Goal: Find specific page/section: Find specific page/section

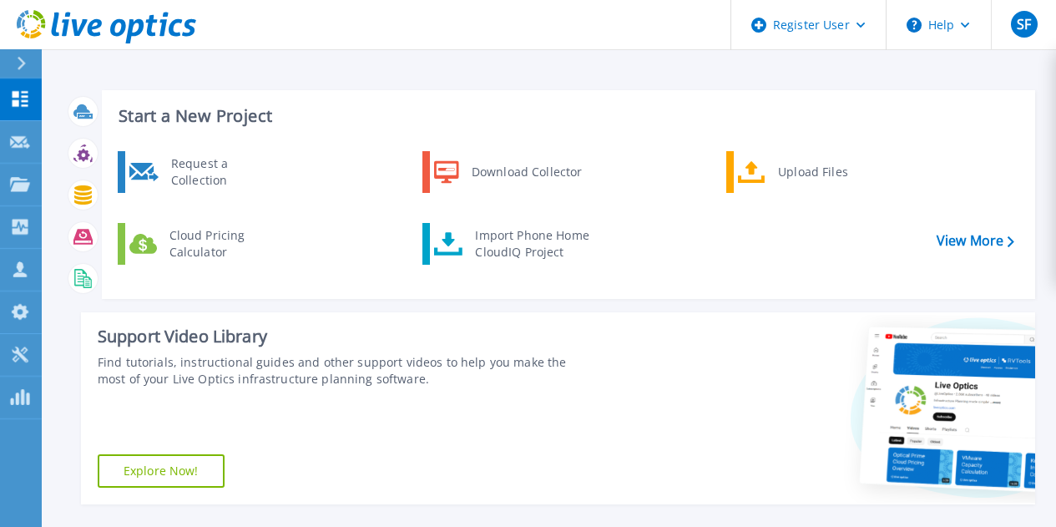
click at [320, 281] on div "Request a Collection Download Collector Upload Files Cloud Pricing Calculator I…" at bounding box center [565, 219] width 921 height 144
click at [9, 181] on link "Projects Projects" at bounding box center [21, 185] width 42 height 43
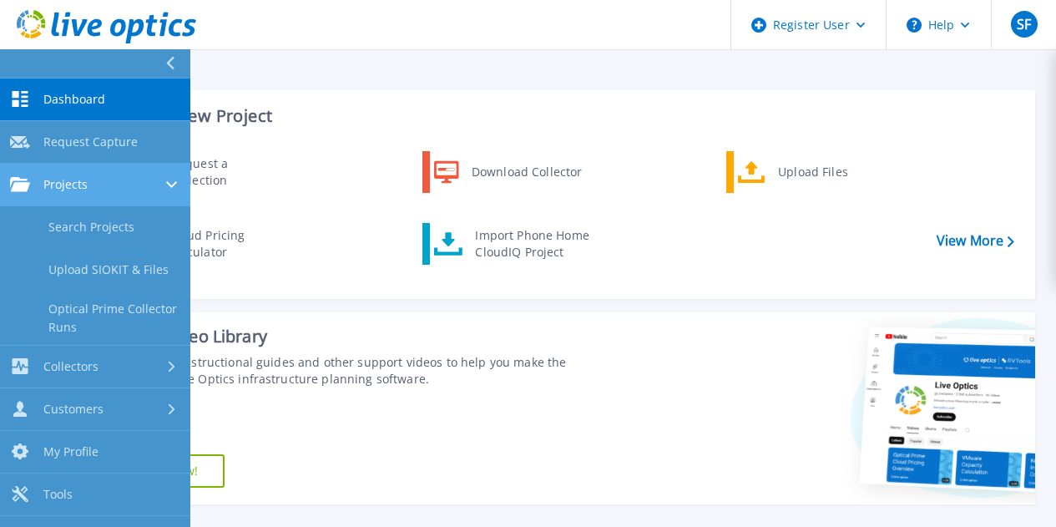
click at [84, 199] on link "Projects Projects" at bounding box center [95, 185] width 190 height 43
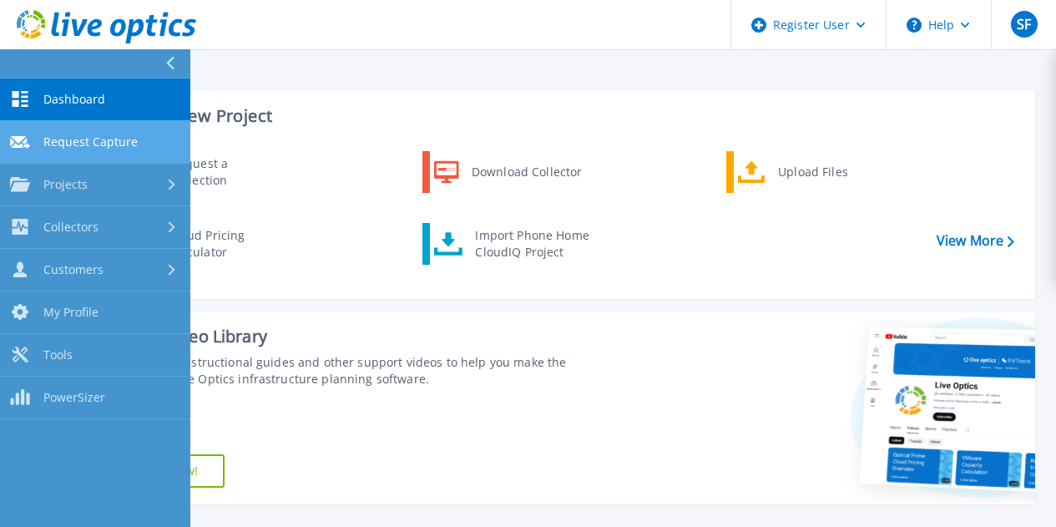
click at [21, 162] on link "Request Capture Request Capture" at bounding box center [95, 142] width 190 height 43
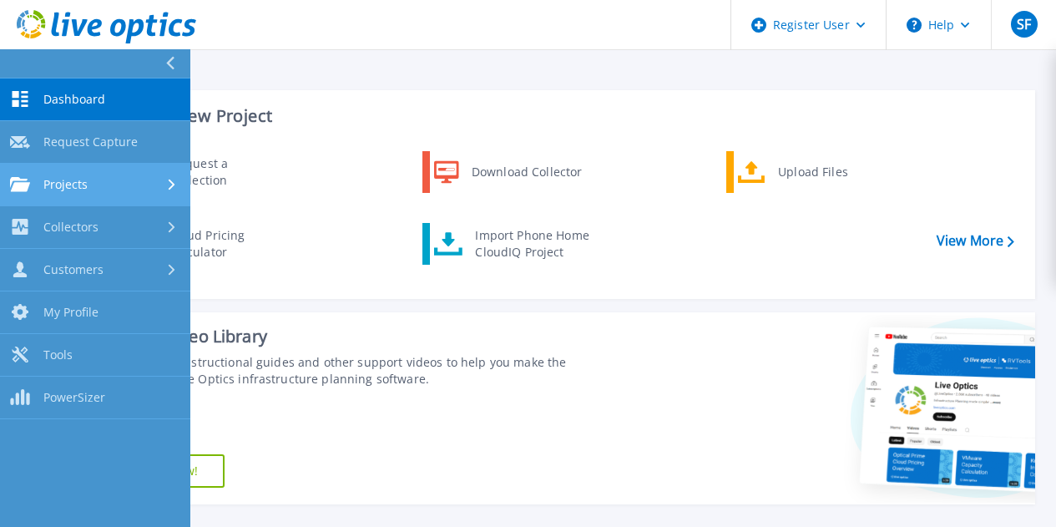
click at [96, 175] on link "Projects Projects" at bounding box center [95, 185] width 190 height 43
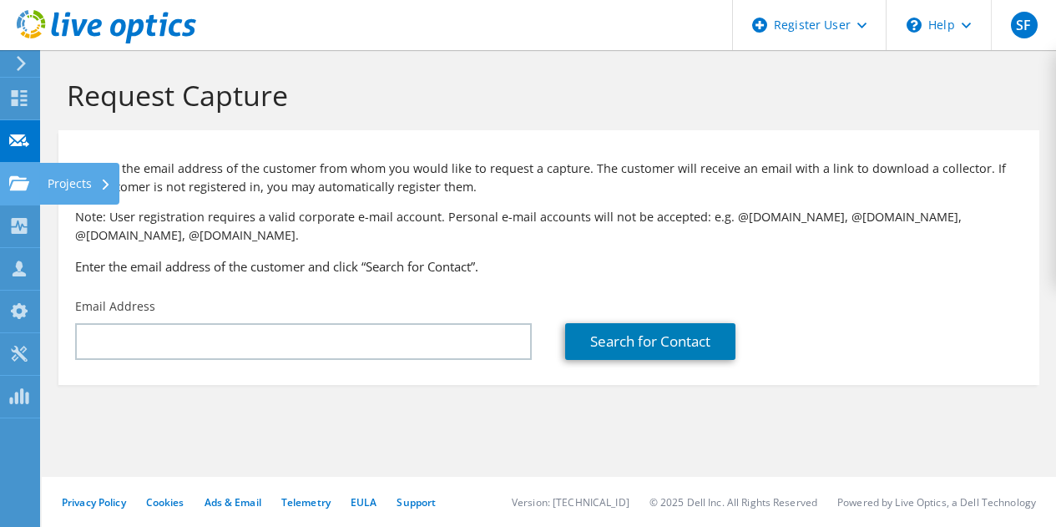
click at [45, 176] on div "Projects" at bounding box center [79, 184] width 80 height 42
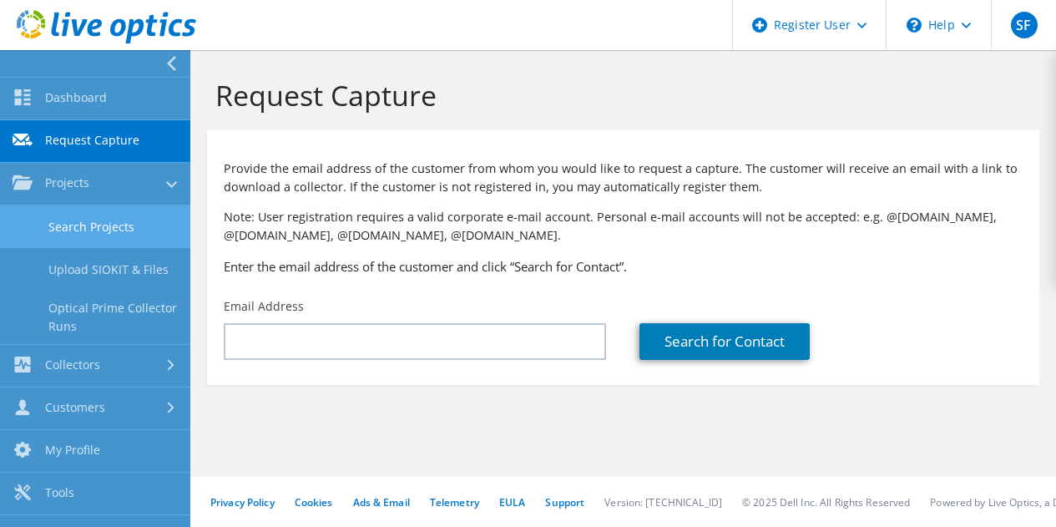
click at [87, 230] on link "Search Projects" at bounding box center [95, 226] width 190 height 43
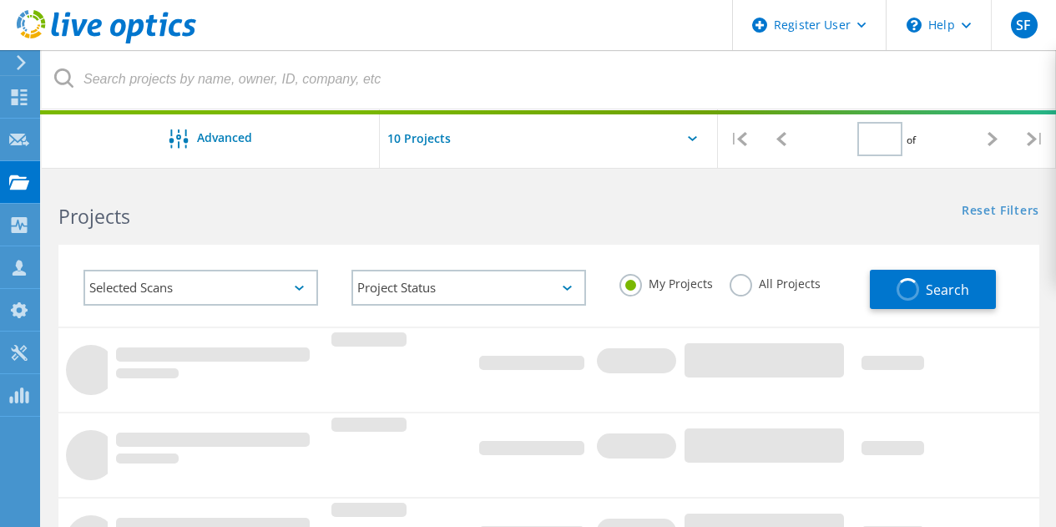
type input "1"
